Goal: Task Accomplishment & Management: Complete application form

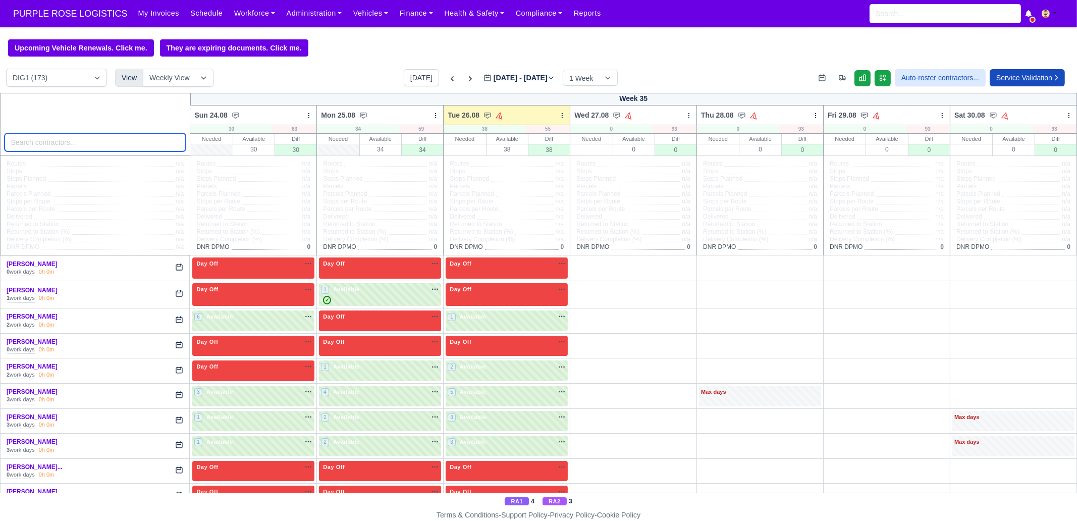
click at [88, 149] on input "search" at bounding box center [96, 142] width 182 height 18
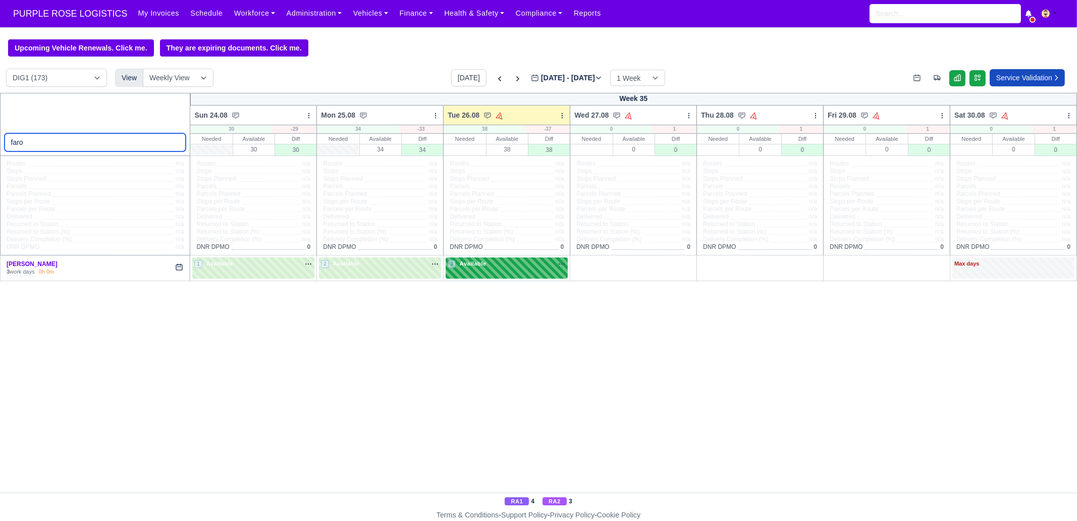
type input "faro"
click at [550, 273] on div "3 Available" at bounding box center [506, 267] width 122 height 21
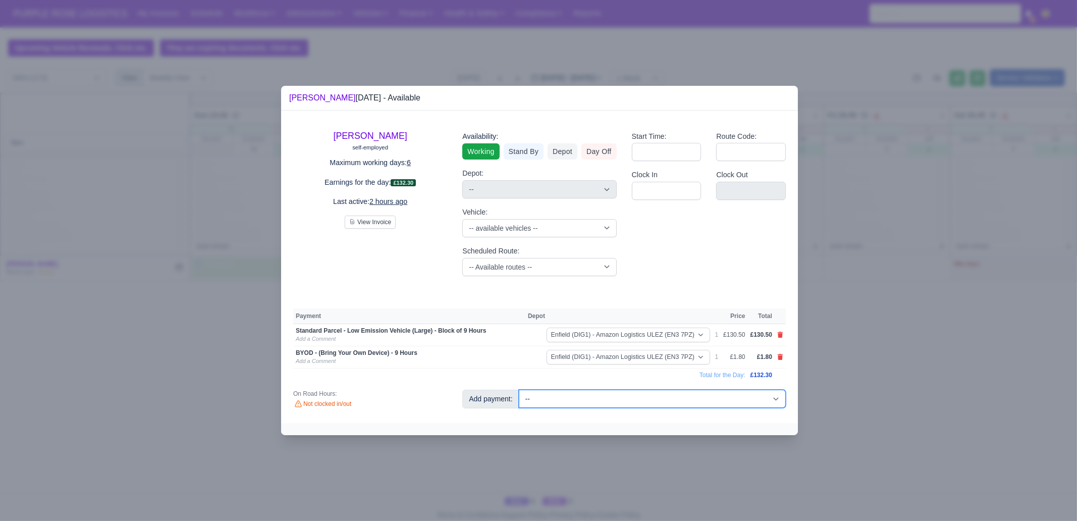
click at [690, 400] on select "-- Additional Hour Support (£14.50) Additional Hour Support (Walkers) (£13.50) …" at bounding box center [652, 398] width 267 height 18
select select "65"
click at [519, 389] on select "-- Additional Hour Support (£14.50) Additional Hour Support (Walkers) (£13.50) …" at bounding box center [652, 398] width 267 height 18
select select "1"
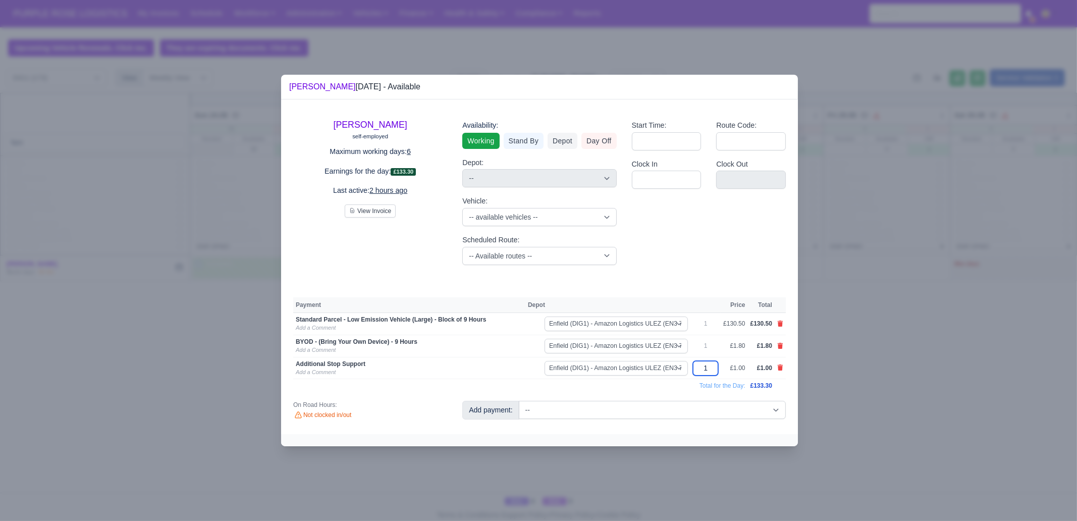
click at [713, 367] on input "1" at bounding box center [705, 368] width 25 height 15
type input "20"
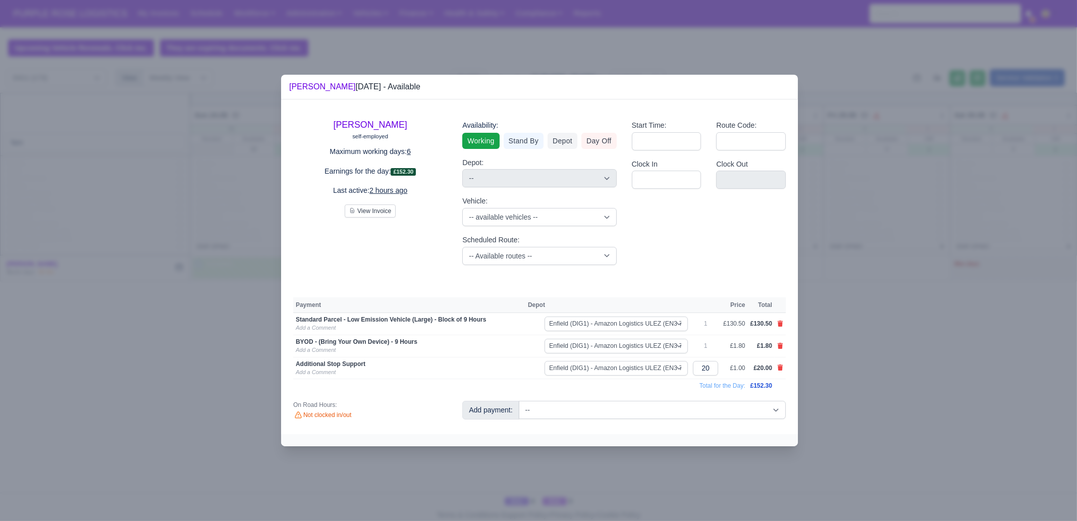
click at [895, 423] on div at bounding box center [538, 260] width 1077 height 521
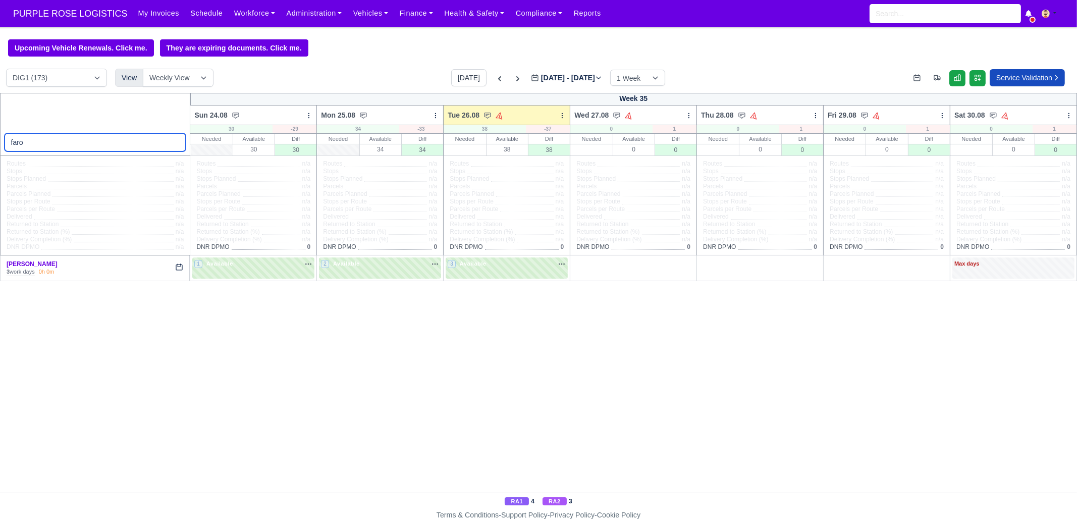
click at [174, 147] on input "faro" at bounding box center [96, 142] width 182 height 18
click at [175, 143] on input "faro" at bounding box center [96, 142] width 182 height 18
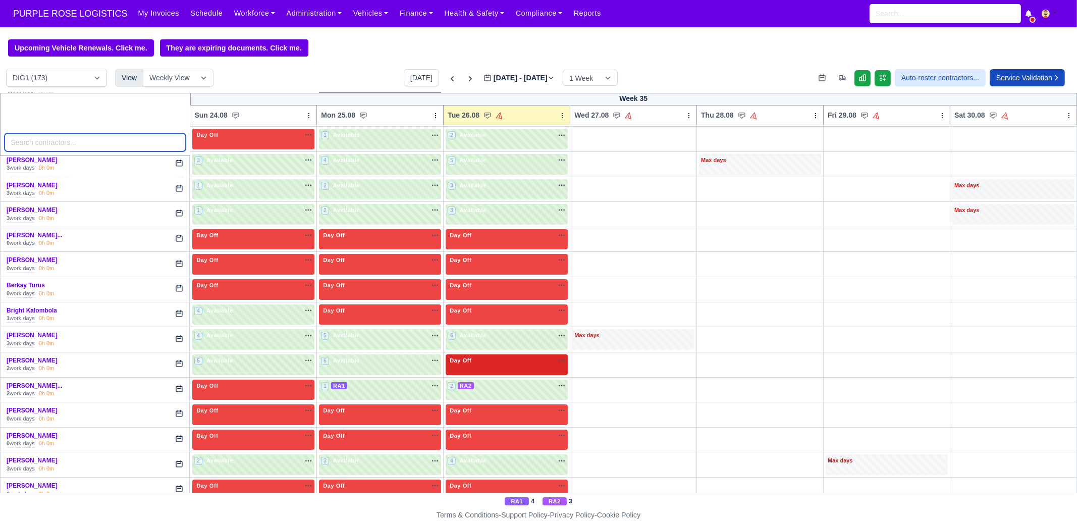
scroll to position [252, 0]
